Goal: Task Accomplishment & Management: Manage account settings

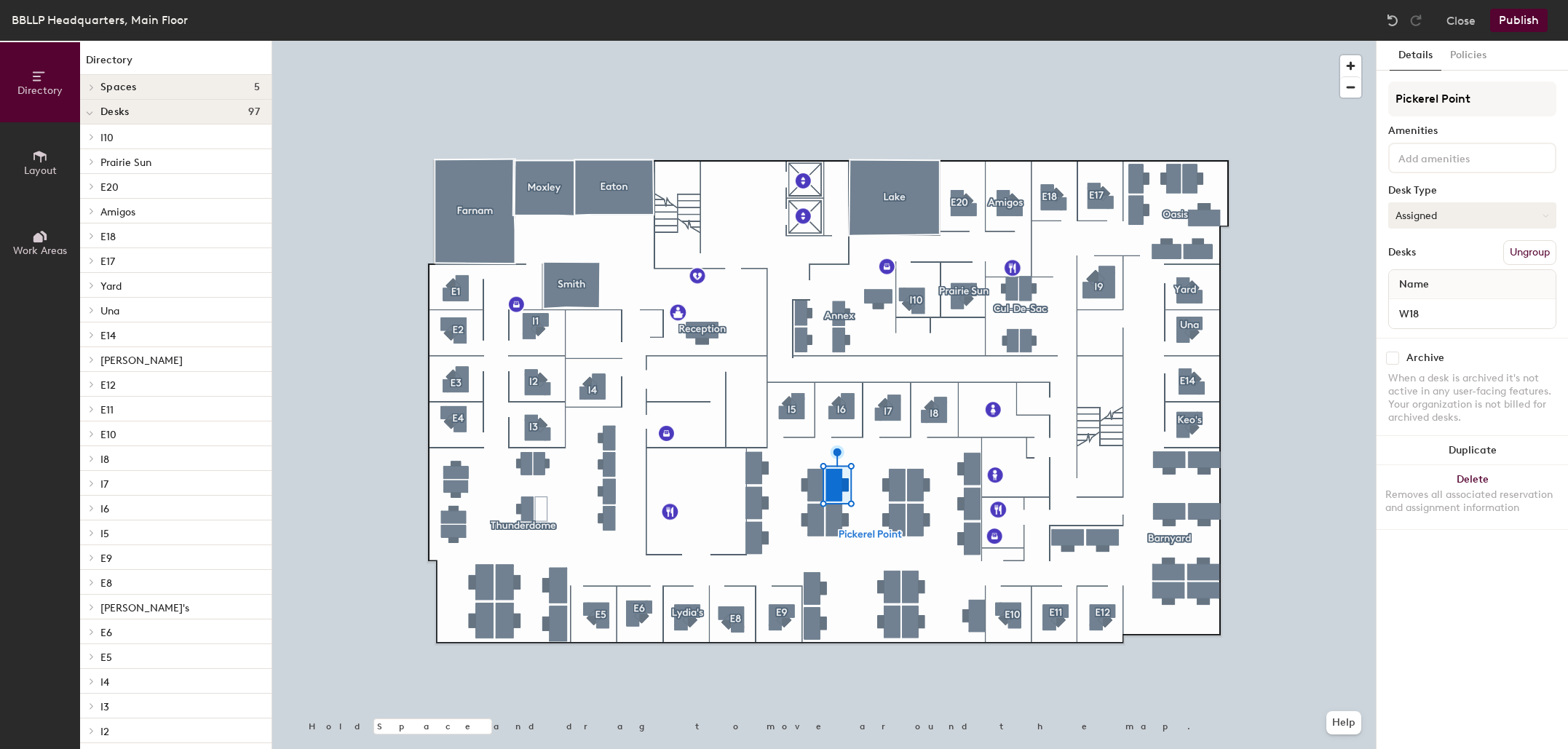
click at [1453, 220] on button "Assigned" at bounding box center [1472, 215] width 168 height 26
click at [1427, 298] on div "Hoteled" at bounding box center [1461, 304] width 145 height 22
click at [1524, 26] on button "Publish" at bounding box center [1519, 20] width 58 height 24
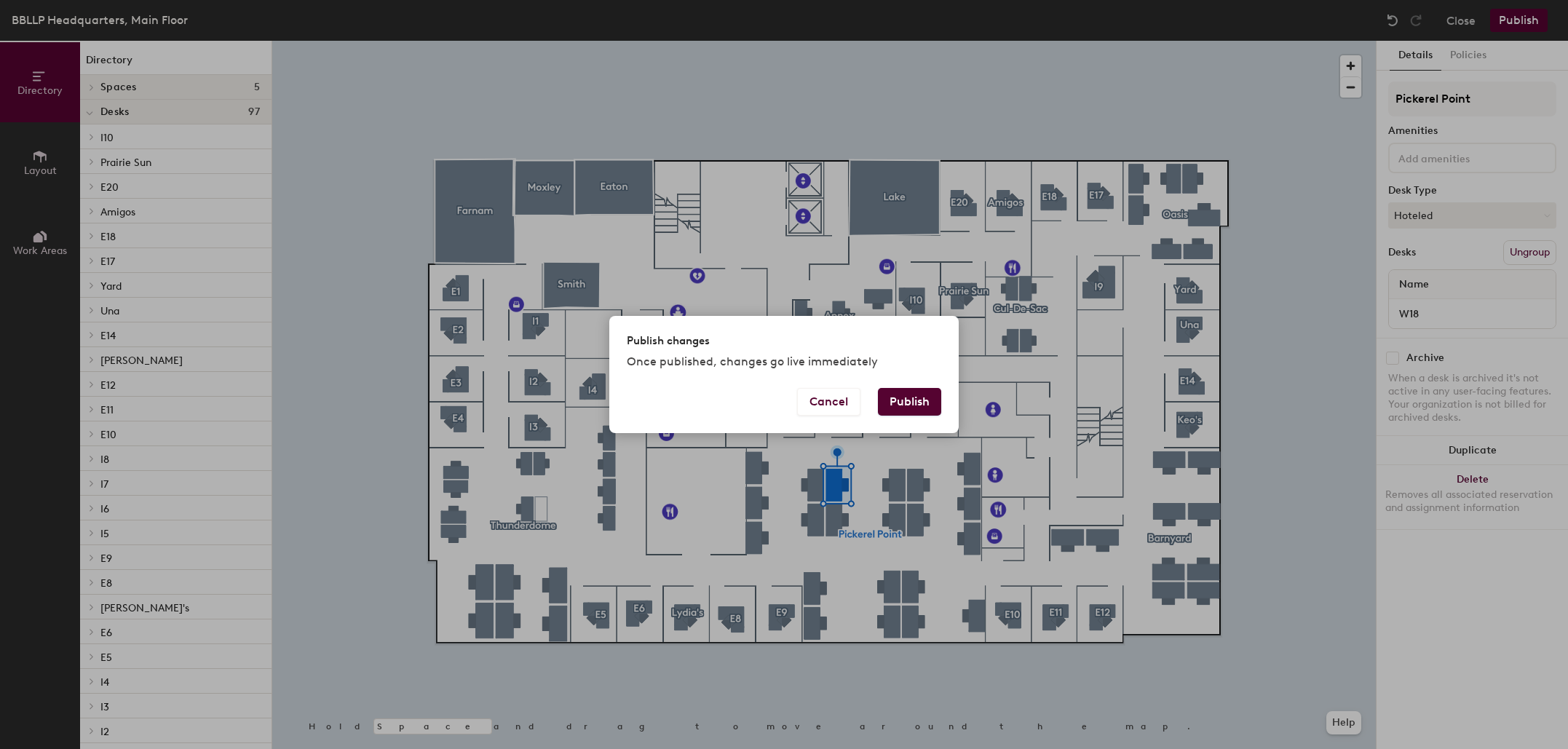
click at [928, 401] on button "Publish" at bounding box center [909, 402] width 63 height 28
